Goal: Find specific page/section: Find specific page/section

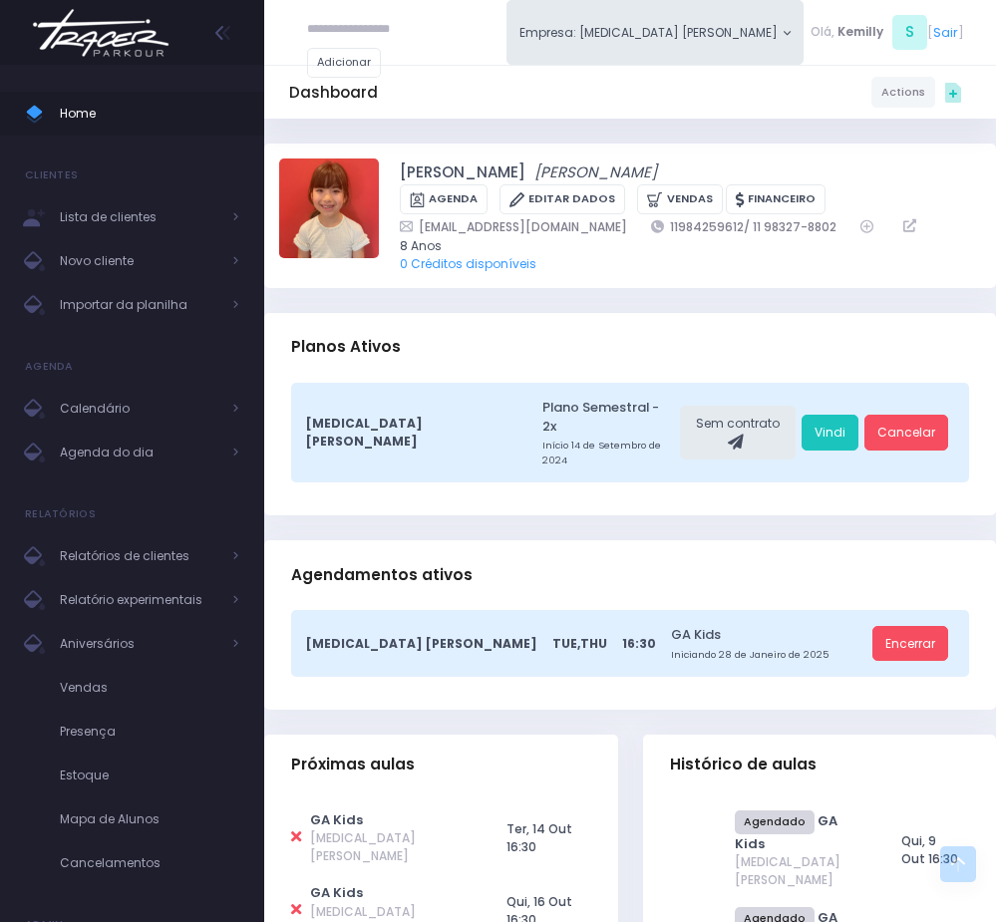
scroll to position [748, 0]
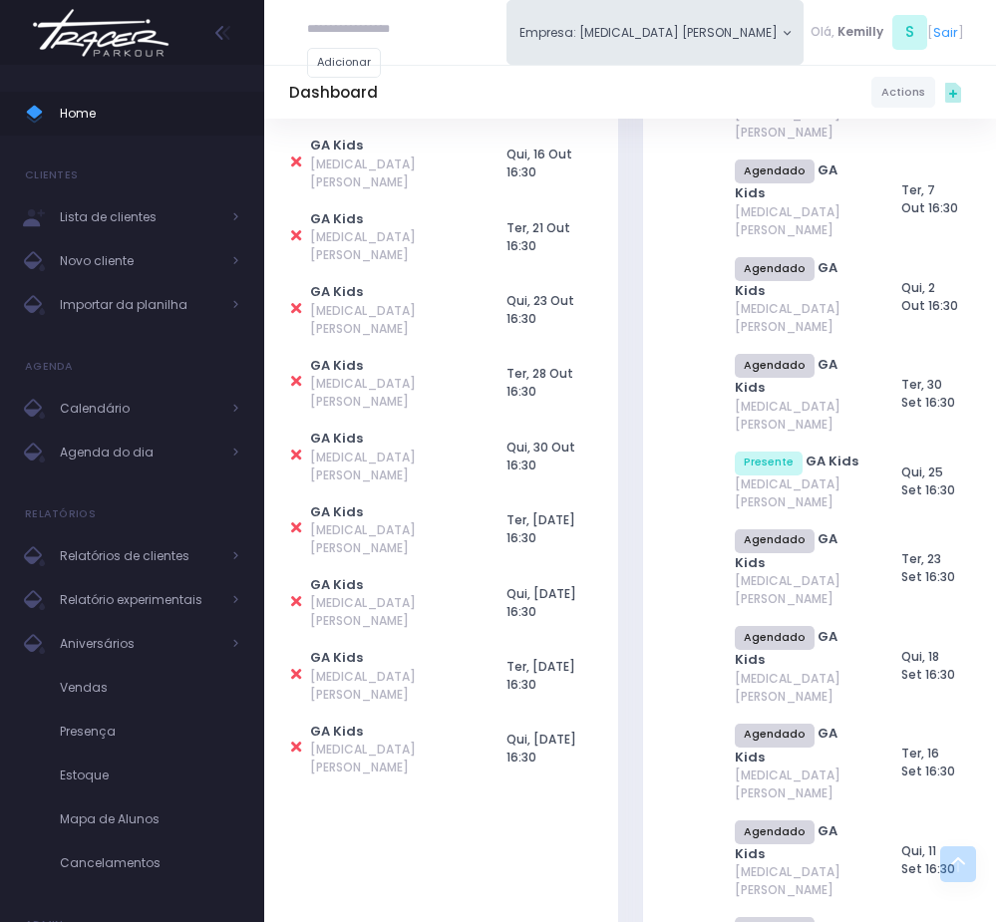
click at [335, 40] on input "text" at bounding box center [367, 30] width 120 height 36
click at [441, 51] on div "Henrique Sbarai dos Santos henrique.sbarai@gmail.com" at bounding box center [378, 88] width 142 height 80
type input "**********"
click at [423, 75] on div "Dashboard Actions Choose Label: Customer Partner Suplier Member Staff Add new" at bounding box center [630, 93] width 732 height 36
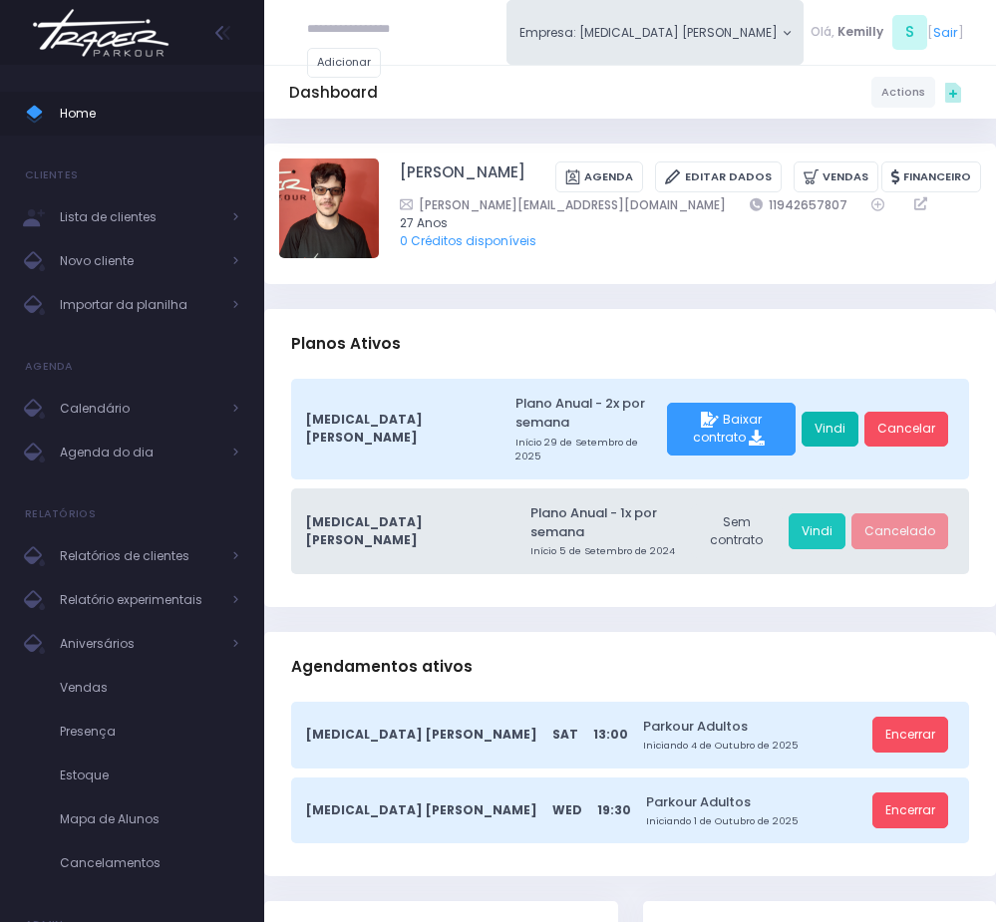
click at [826, 417] on link "Vindi" at bounding box center [829, 430] width 57 height 36
click at [108, 458] on span "Agenda do dia" at bounding box center [139, 453] width 159 height 26
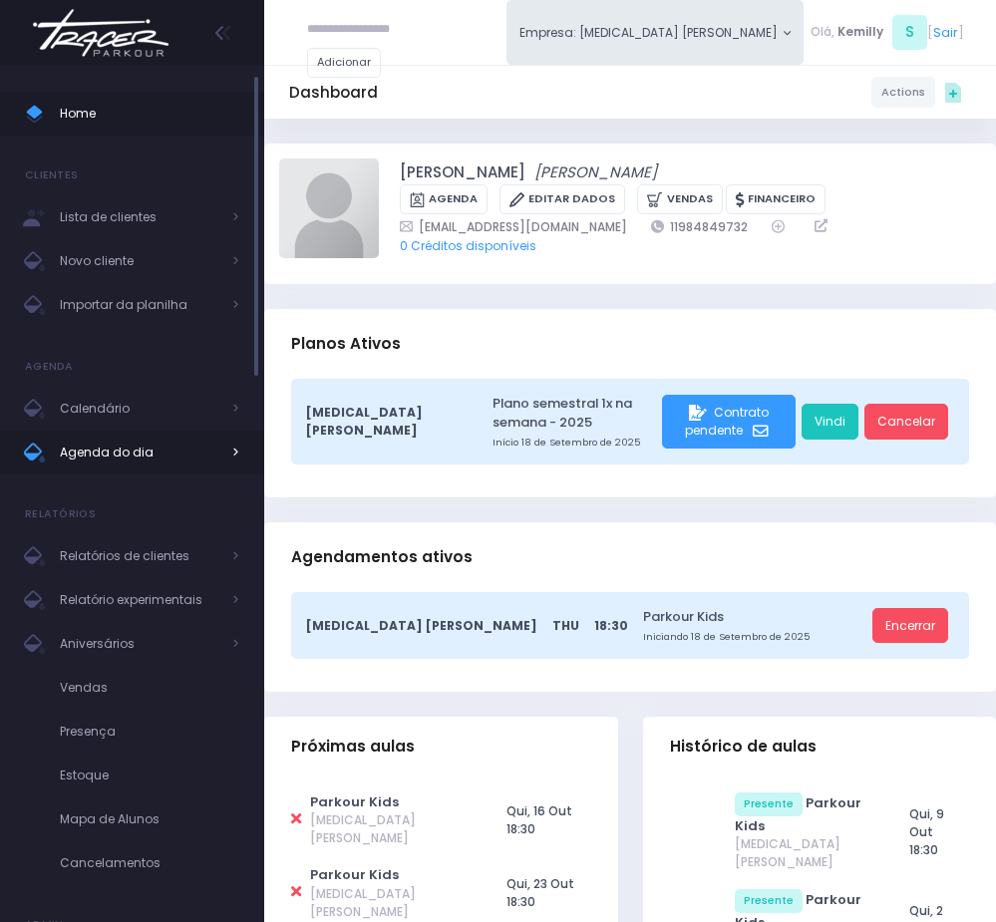
click at [158, 455] on span "Agenda do dia" at bounding box center [139, 453] width 159 height 26
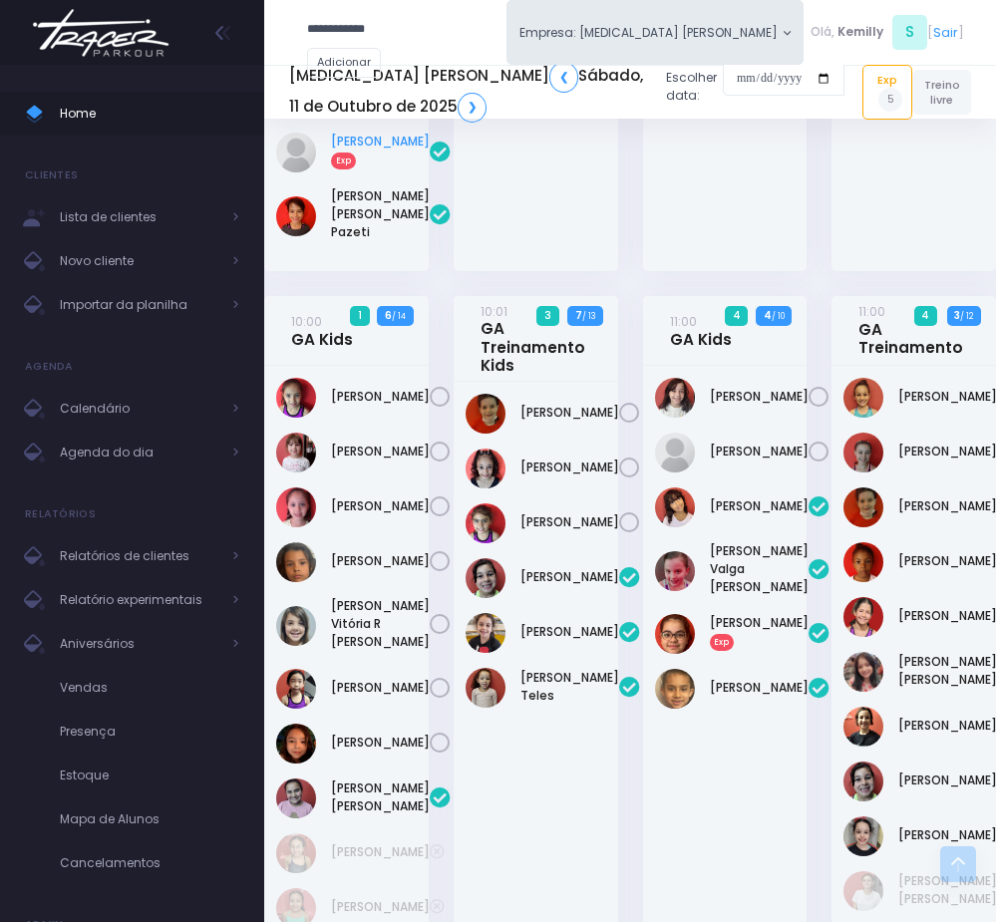
scroll to position [254, 0]
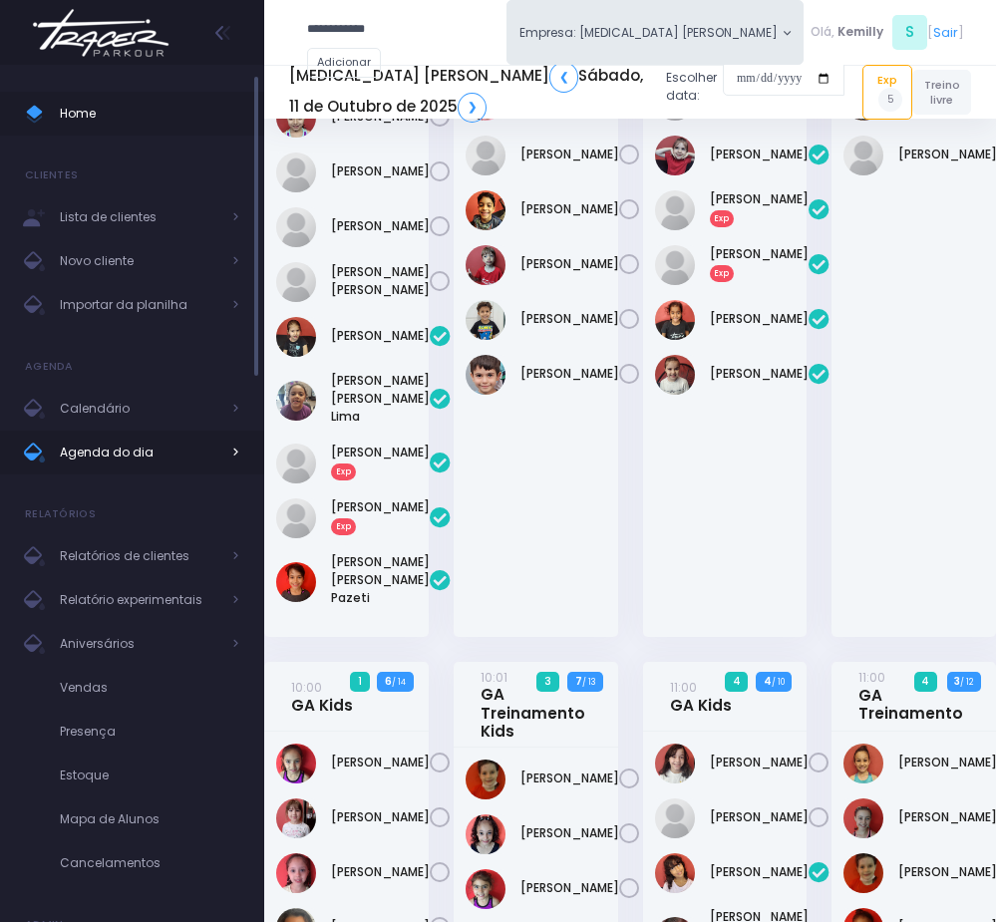
click at [179, 434] on link "Agenda do dia" at bounding box center [132, 453] width 264 height 44
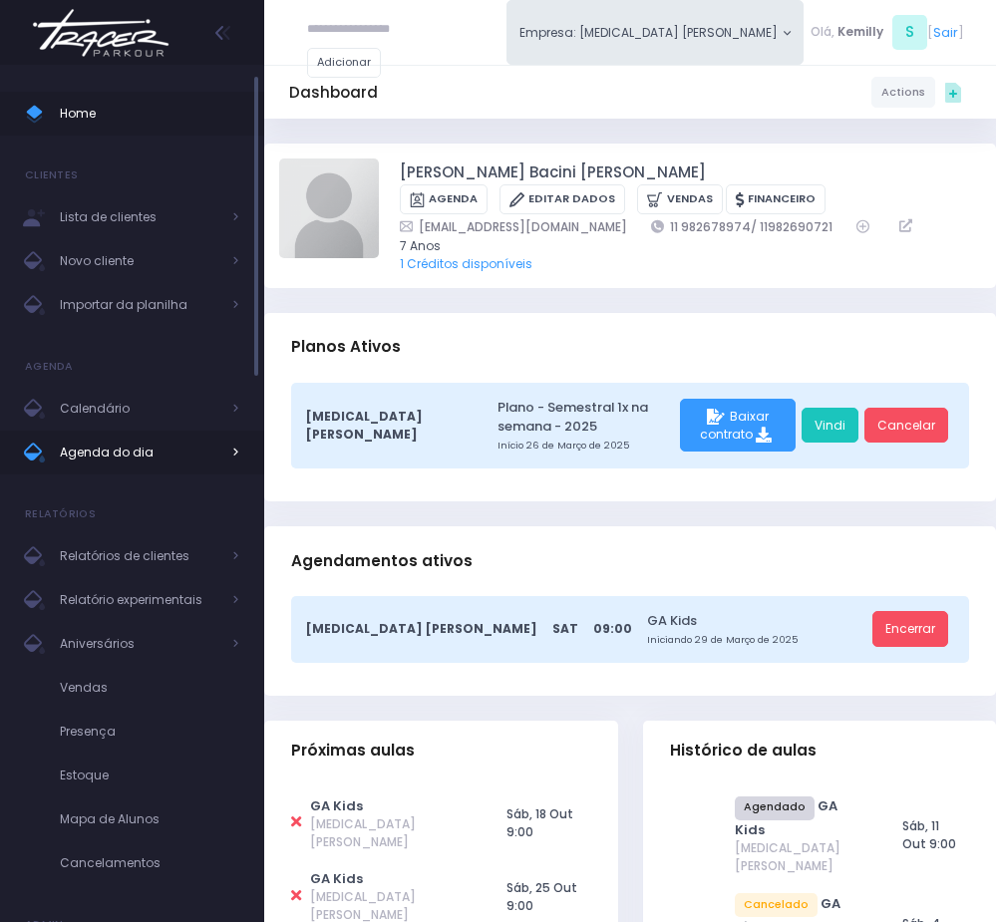
click at [120, 447] on span "Agenda do dia" at bounding box center [139, 453] width 159 height 26
